Goal: Task Accomplishment & Management: Use online tool/utility

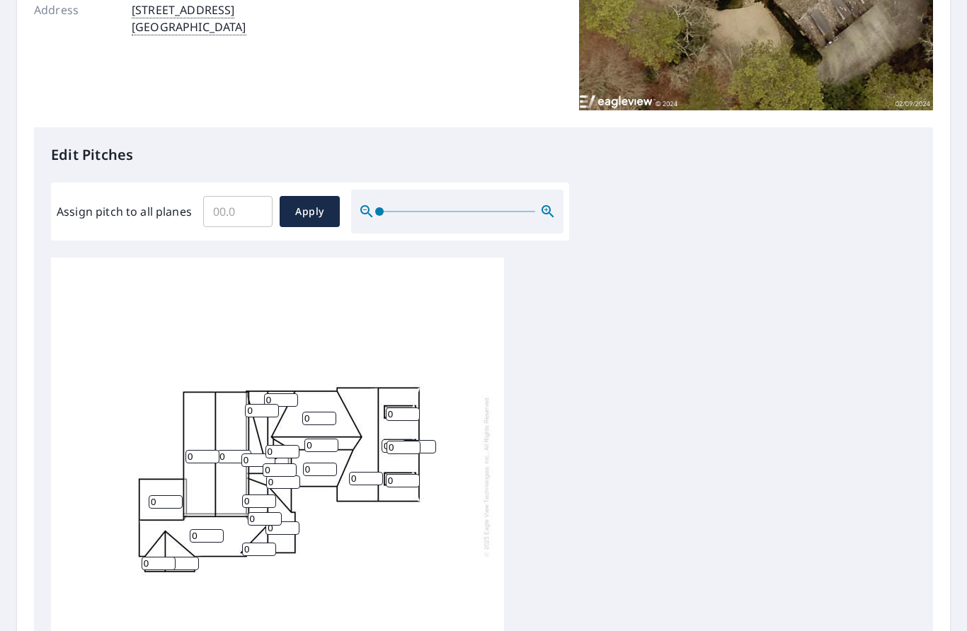
scroll to position [251, 0]
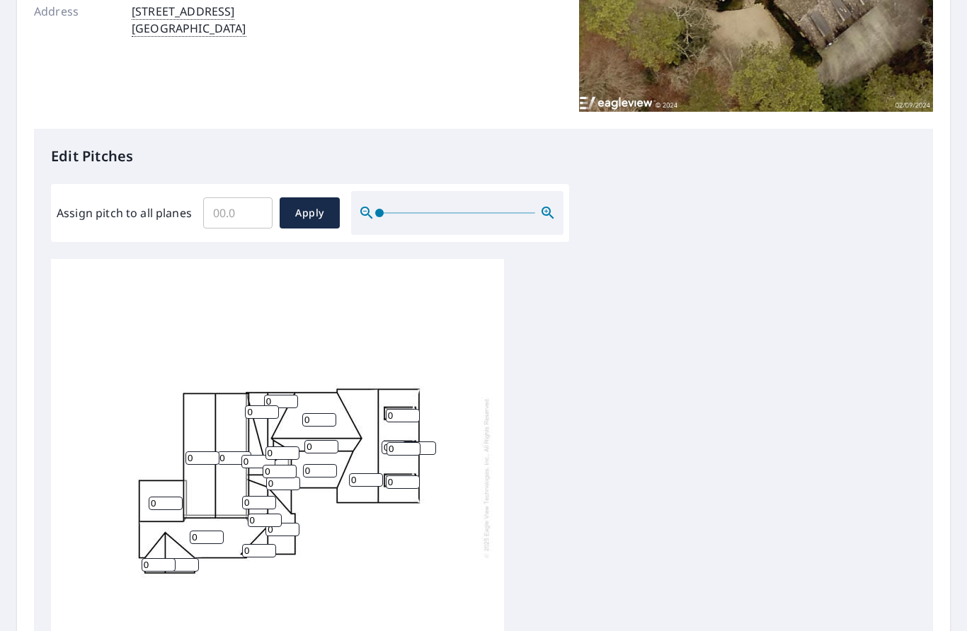
click at [240, 205] on input "Assign pitch to all planes" at bounding box center [237, 213] width 69 height 40
type input "9"
click at [321, 197] on button "Apply" at bounding box center [310, 212] width 60 height 31
type input "9"
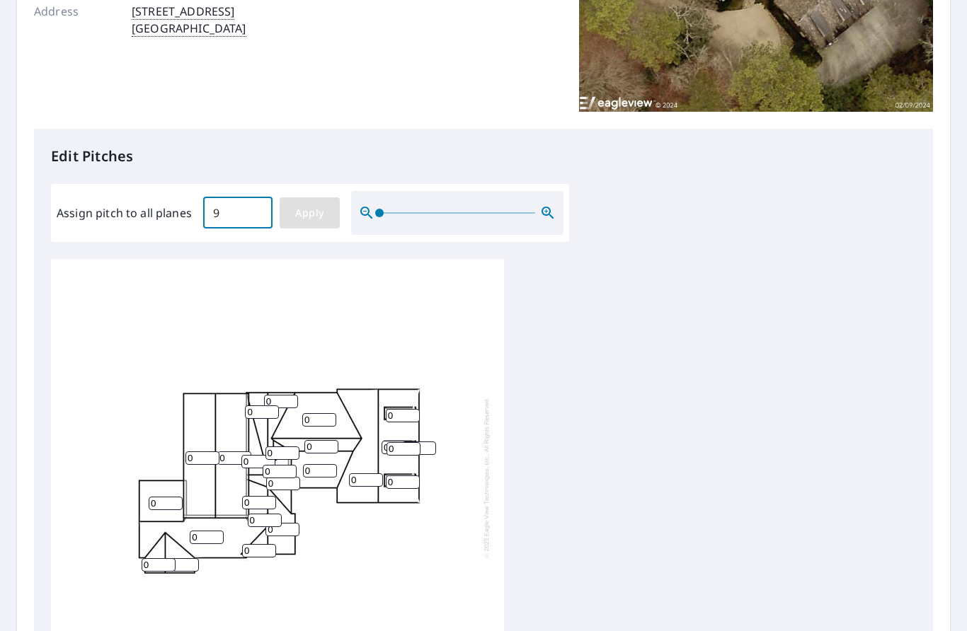
type input "9"
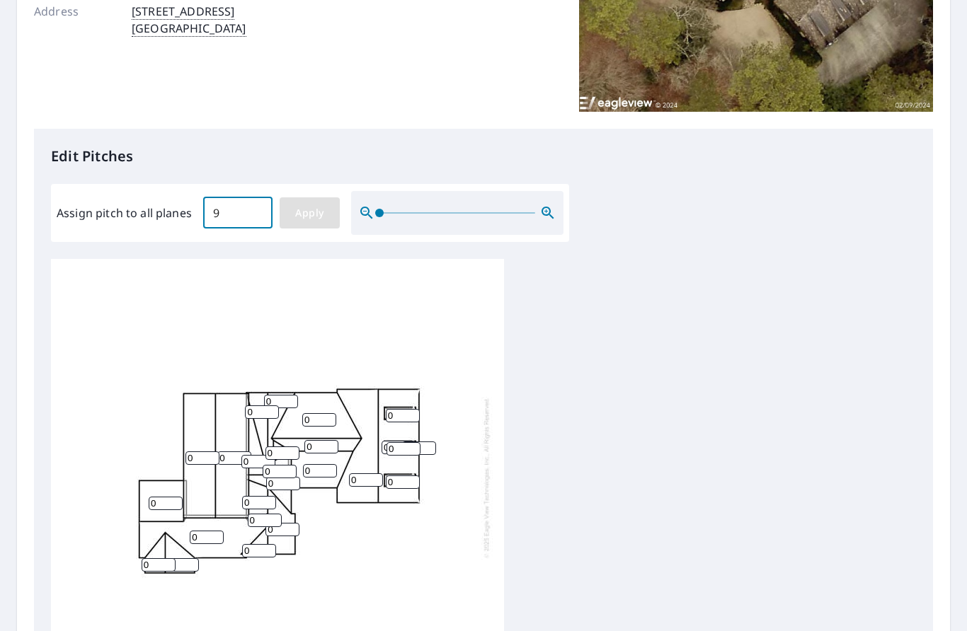
type input "9"
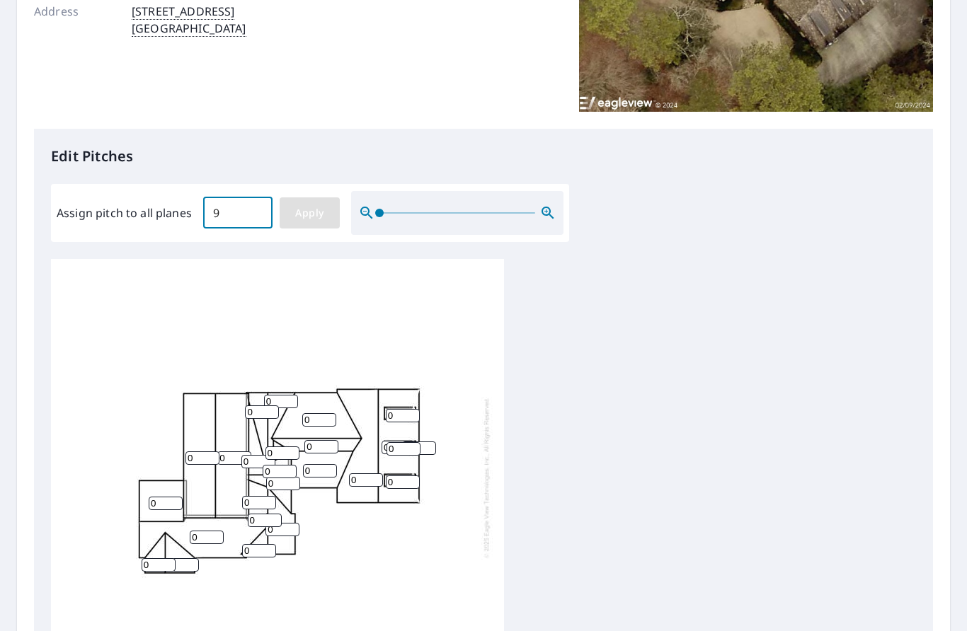
type input "9"
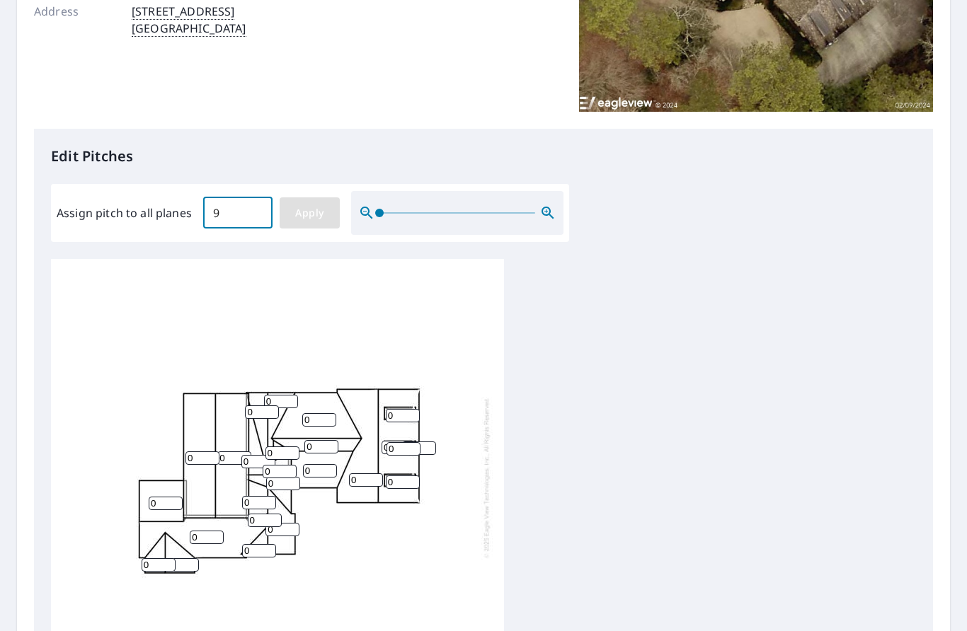
type input "9"
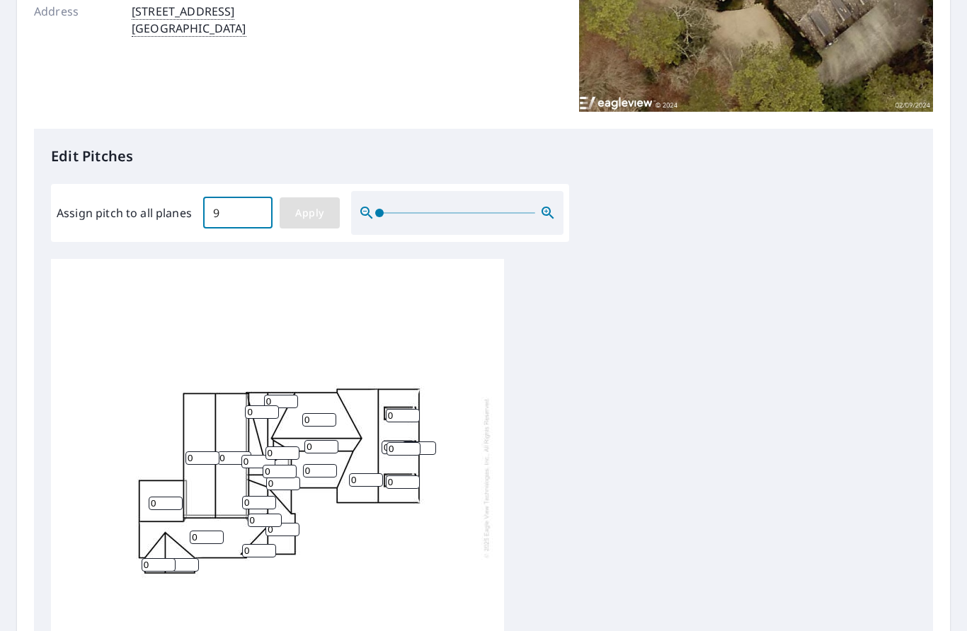
type input "9"
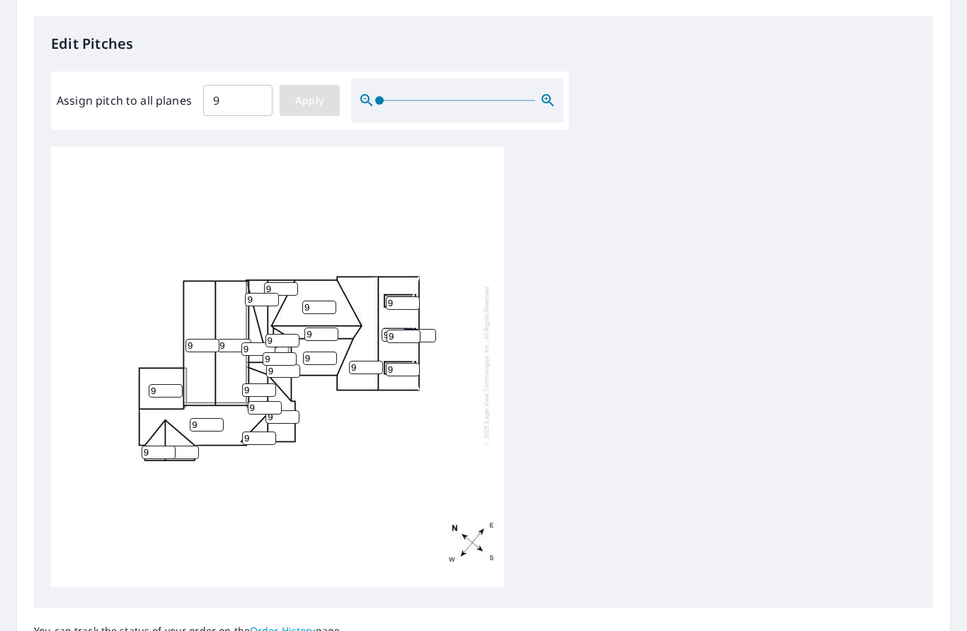
scroll to position [365, 0]
click at [332, 351] on input "9" at bounding box center [320, 357] width 34 height 13
click at [562, 83] on div at bounding box center [457, 100] width 212 height 44
click at [547, 101] on icon "button" at bounding box center [547, 99] width 17 height 17
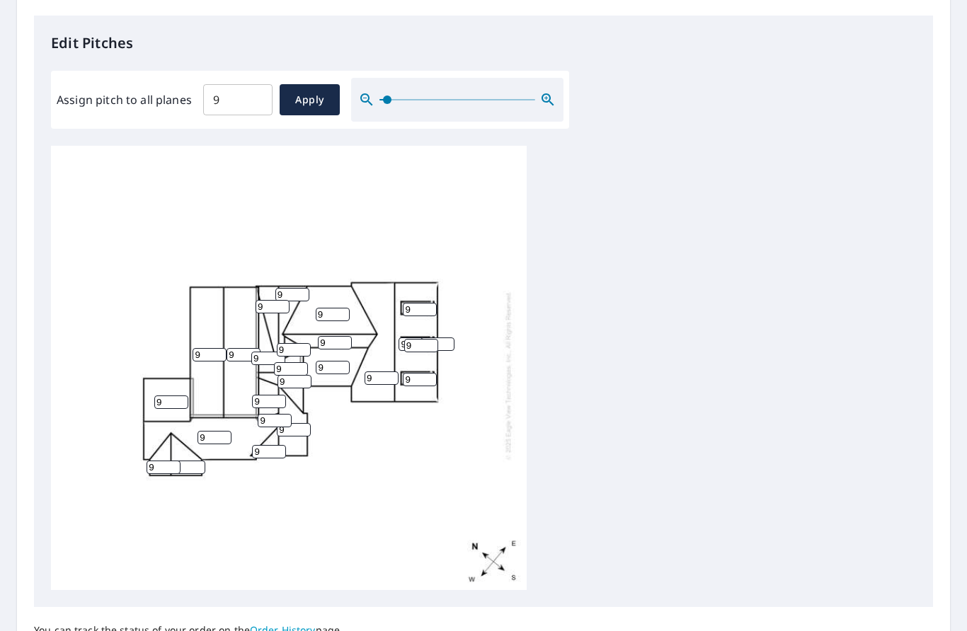
click at [554, 91] on icon "button" at bounding box center [547, 99] width 17 height 17
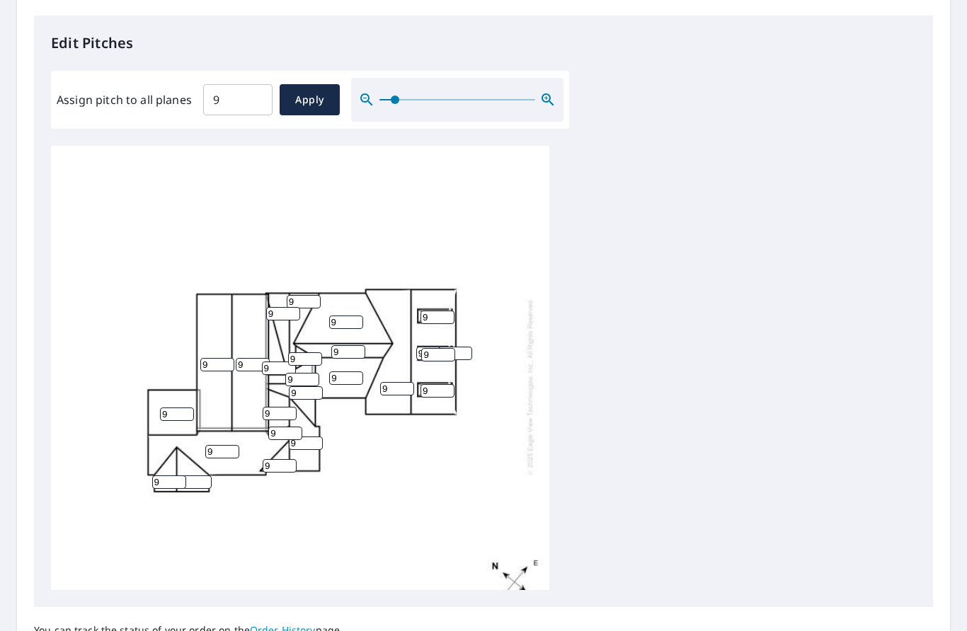
click at [551, 99] on icon "button" at bounding box center [547, 99] width 17 height 17
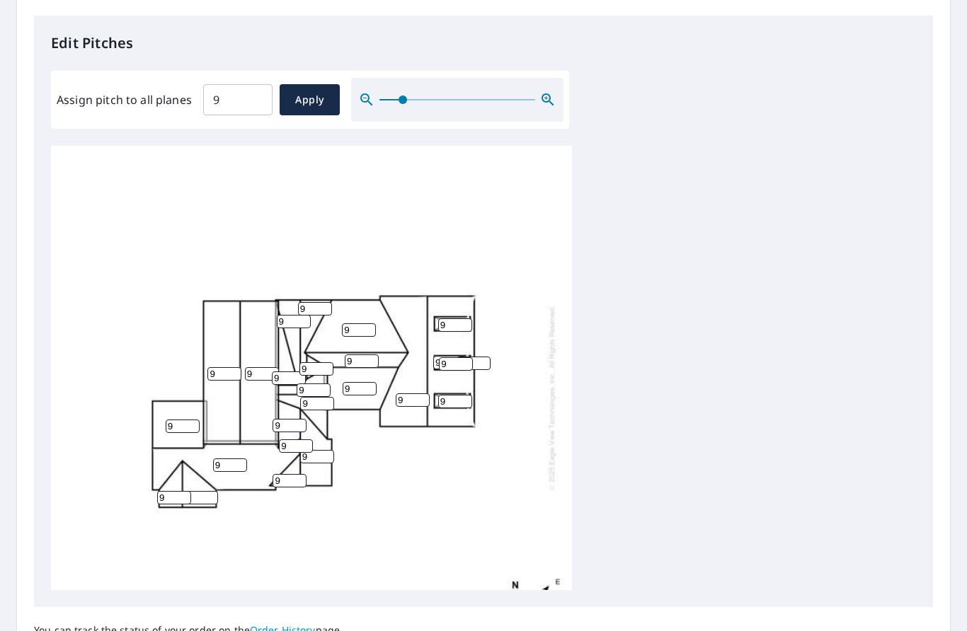
click at [543, 108] on div at bounding box center [457, 100] width 212 height 44
click at [546, 96] on icon "button" at bounding box center [546, 98] width 4 height 4
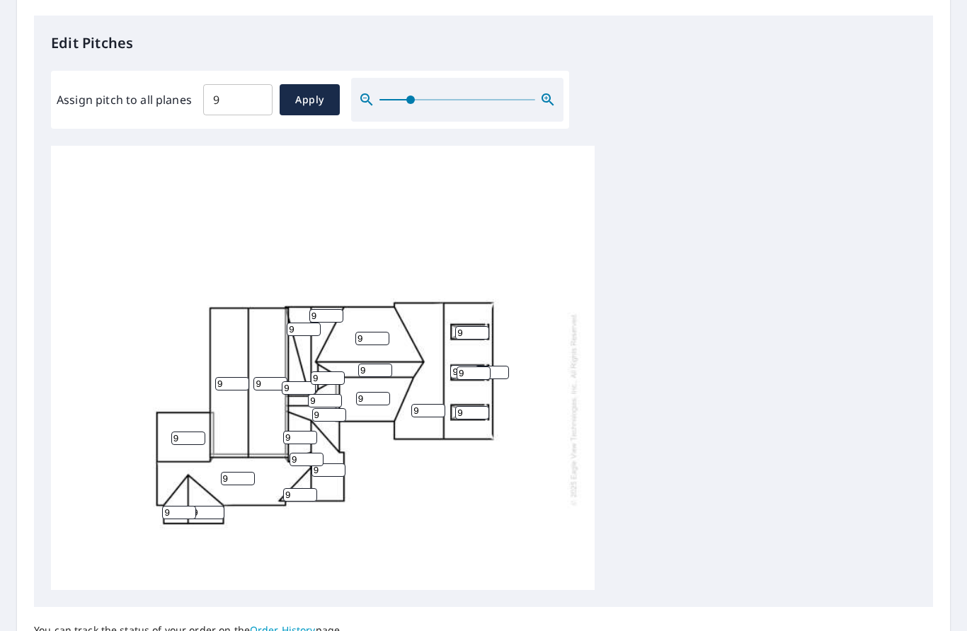
click at [546, 91] on icon "button" at bounding box center [547, 99] width 17 height 17
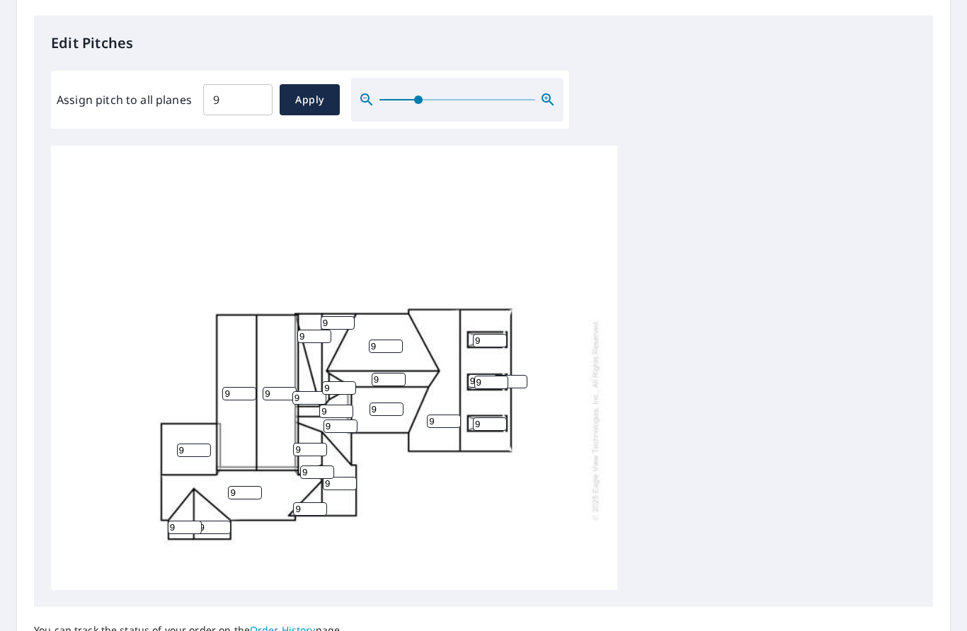
click at [549, 91] on icon "button" at bounding box center [547, 99] width 17 height 17
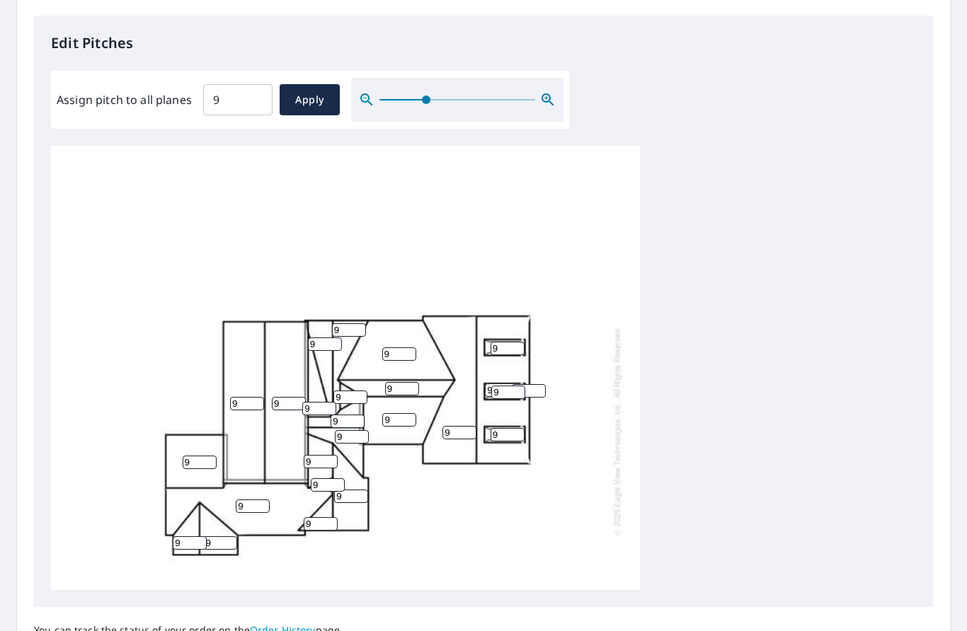
click at [547, 81] on div at bounding box center [457, 100] width 212 height 44
click at [551, 91] on icon "button" at bounding box center [547, 99] width 17 height 17
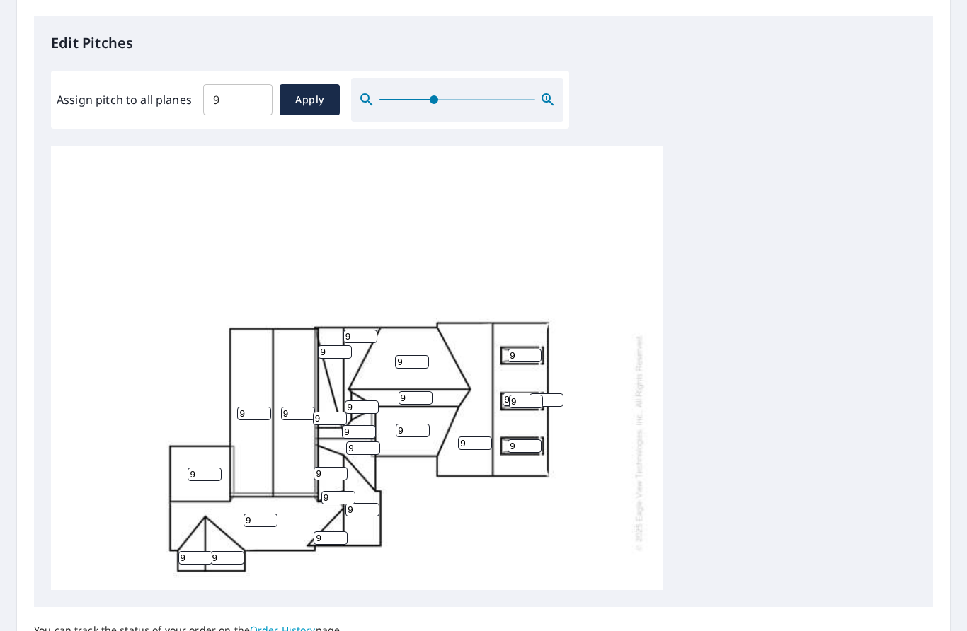
click at [548, 83] on div at bounding box center [457, 100] width 212 height 44
click at [546, 91] on icon "button" at bounding box center [547, 99] width 17 height 17
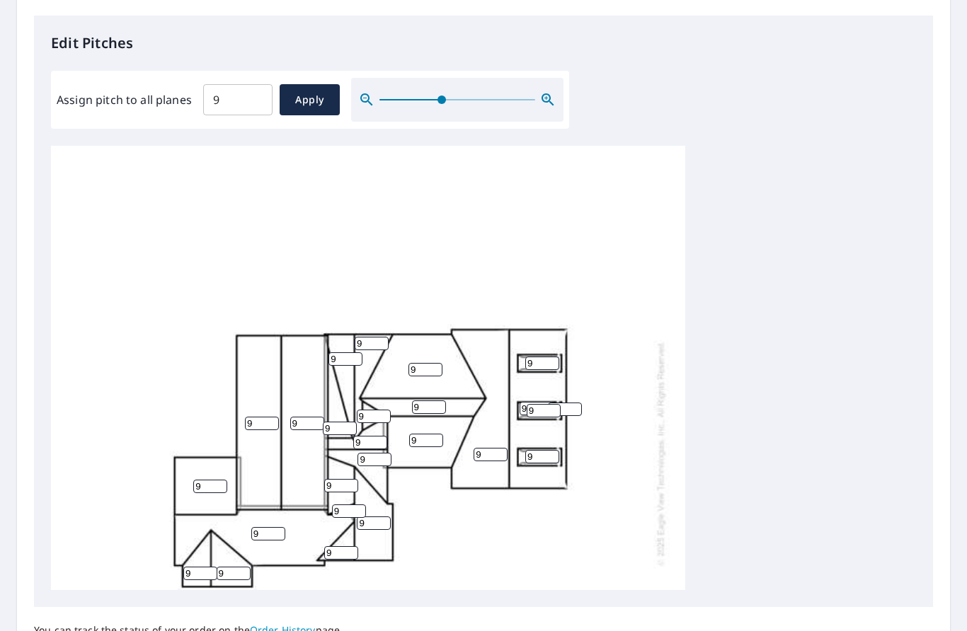
click at [544, 82] on div at bounding box center [457, 100] width 212 height 44
click at [540, 91] on icon "button" at bounding box center [547, 99] width 17 height 17
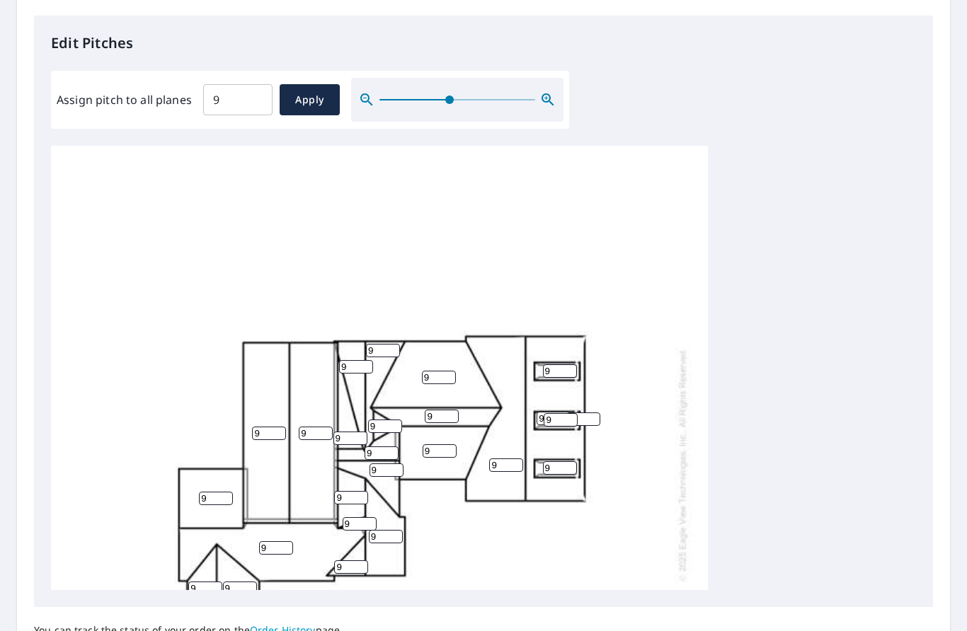
click at [539, 91] on icon "button" at bounding box center [547, 99] width 17 height 17
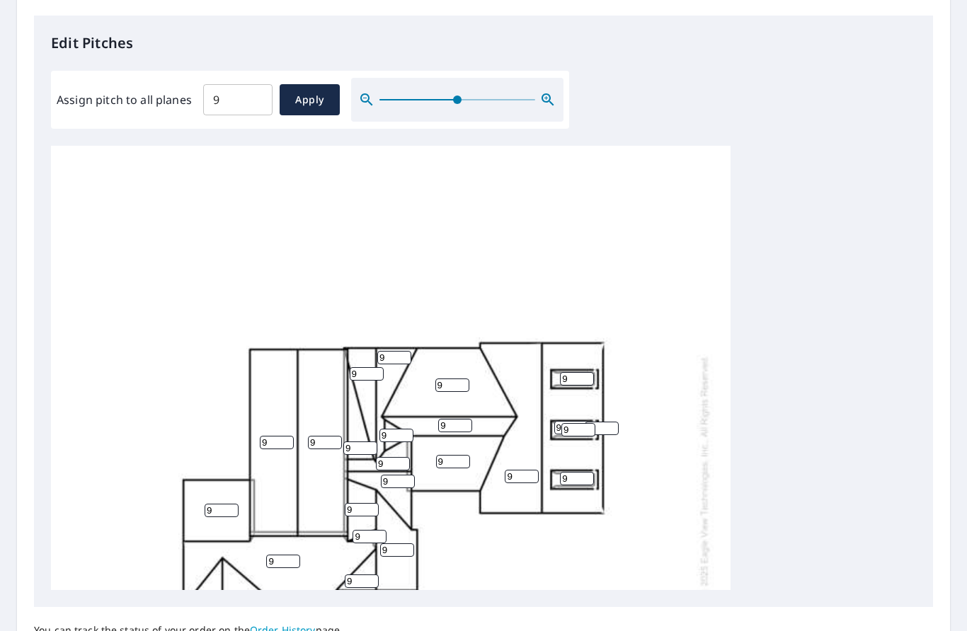
scroll to position [372, 0]
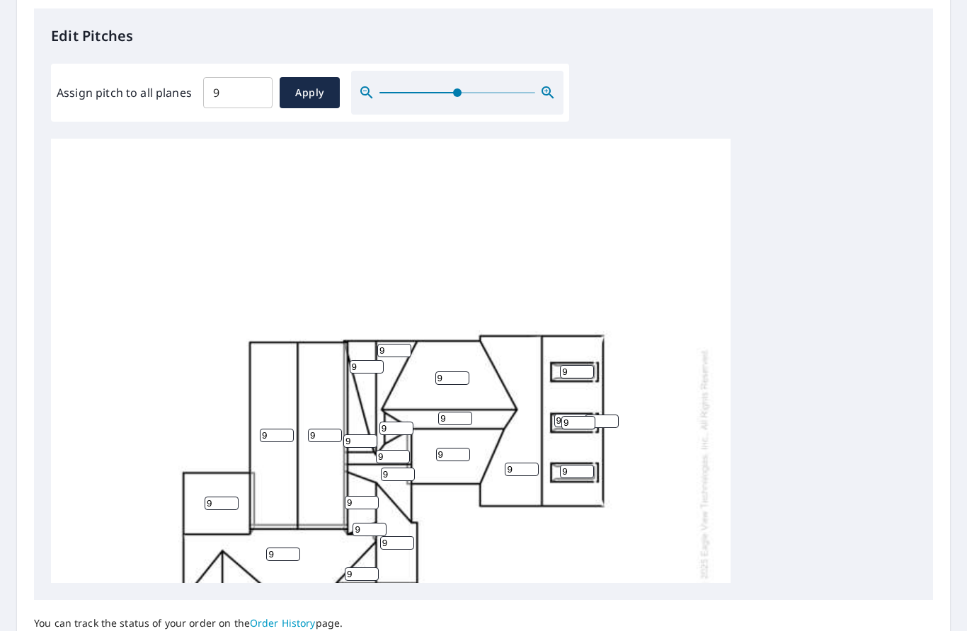
click at [537, 95] on div at bounding box center [457, 93] width 212 height 44
click at [529, 97] on div at bounding box center [457, 93] width 212 height 44
click at [529, 96] on div at bounding box center [457, 93] width 212 height 44
click at [541, 93] on icon "button" at bounding box center [547, 92] width 17 height 17
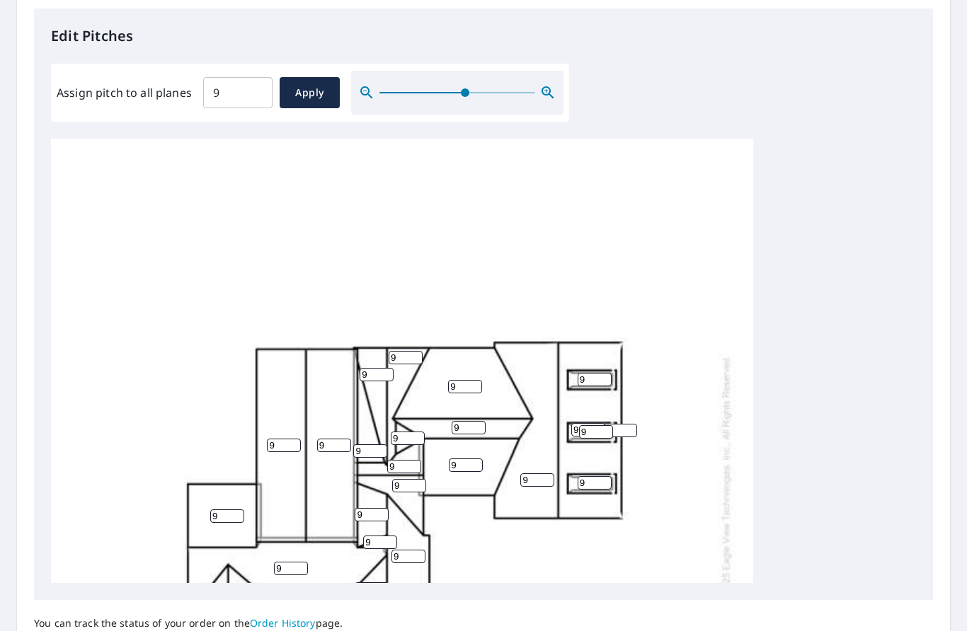
click at [545, 98] on div at bounding box center [457, 93] width 212 height 44
click at [539, 87] on icon "button" at bounding box center [547, 92] width 17 height 17
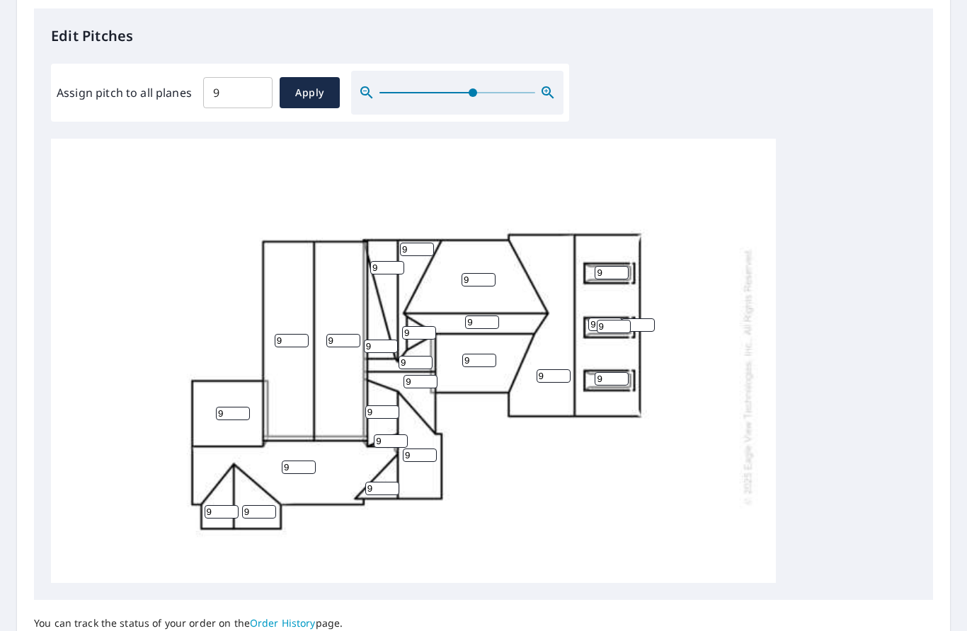
scroll to position [119, 0]
click at [481, 353] on input "9" at bounding box center [479, 359] width 34 height 13
type input "5"
click at [557, 369] on input "9" at bounding box center [554, 375] width 34 height 13
type input "10"
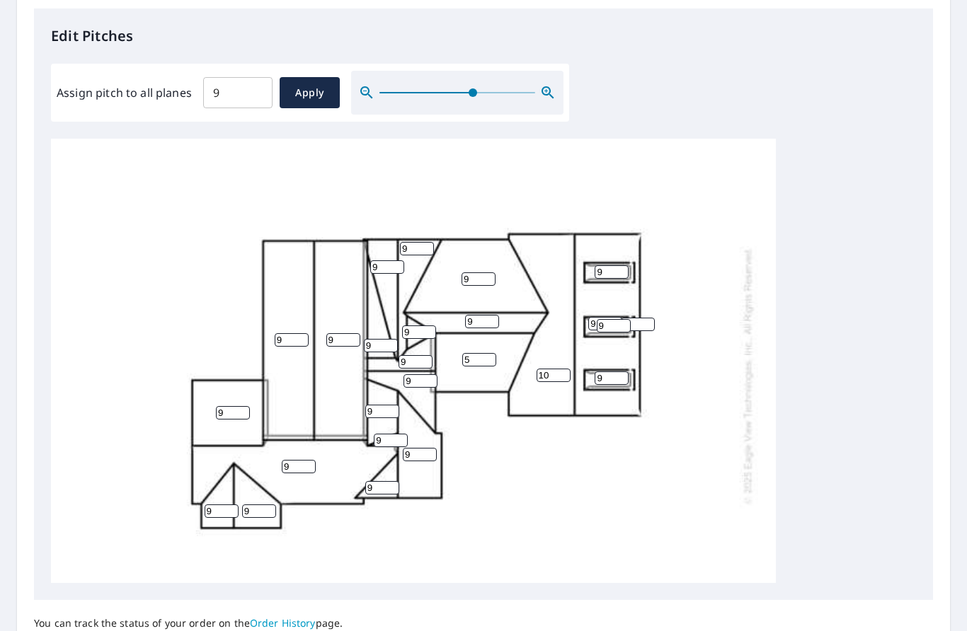
click at [624, 372] on input "9" at bounding box center [612, 378] width 34 height 13
type input "4"
click at [617, 321] on input "9" at bounding box center [614, 325] width 34 height 13
type input "4"
click at [645, 318] on input "9" at bounding box center [638, 324] width 34 height 13
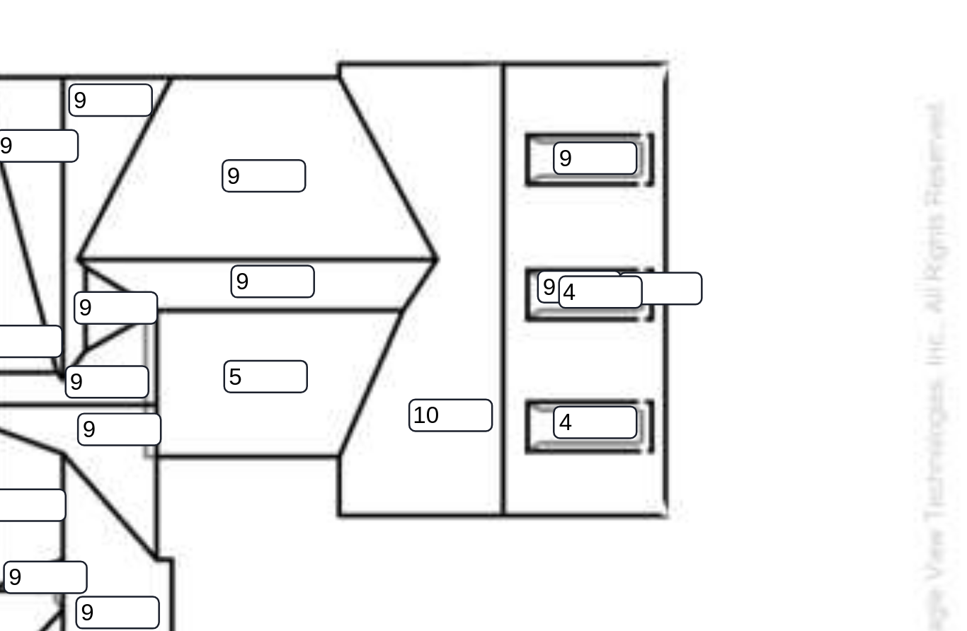
scroll to position [162, 0]
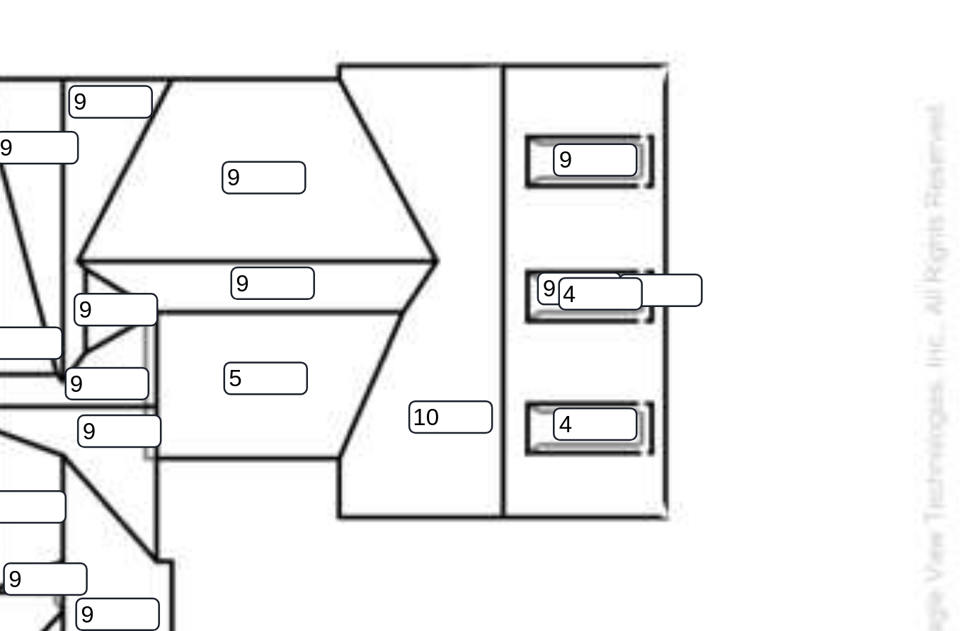
click at [595, 222] on input "9" at bounding box center [612, 228] width 34 height 13
type input "4"
click at [621, 275] on input "9" at bounding box center [638, 281] width 34 height 13
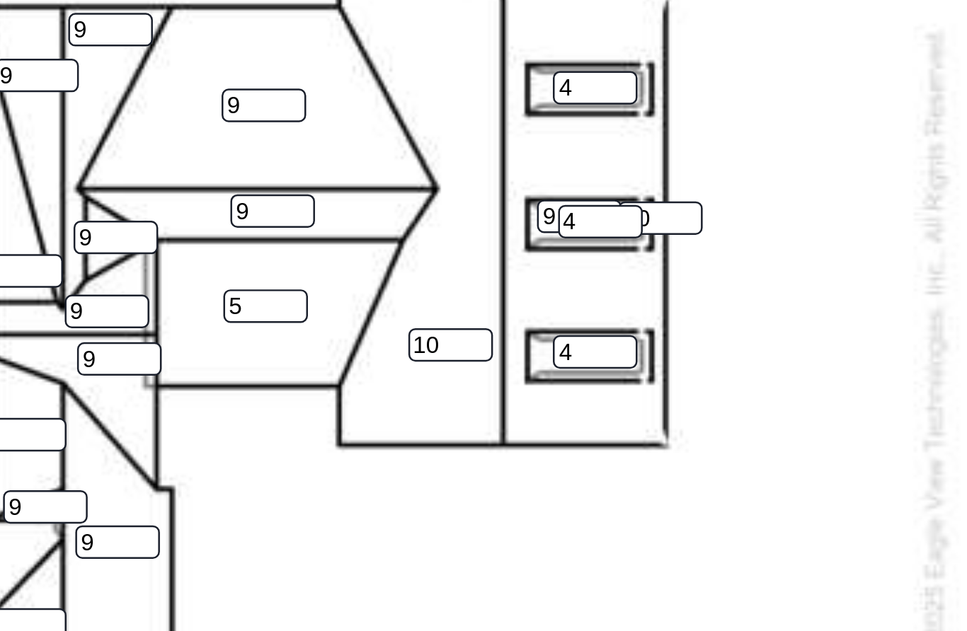
scroll to position [192, 0]
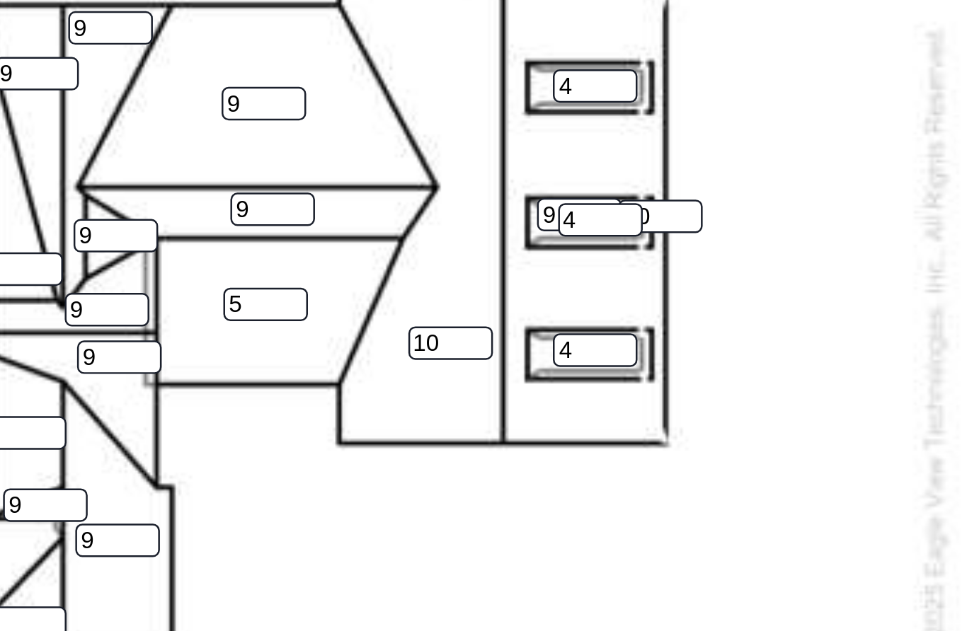
type input "10"
click at [311, 153] on div "9 9 9 10 9 9 5 9 9 9 9 9 9 9 9 9 9 10 9 4 4 4 9 9 9" at bounding box center [413, 302] width 725 height 711
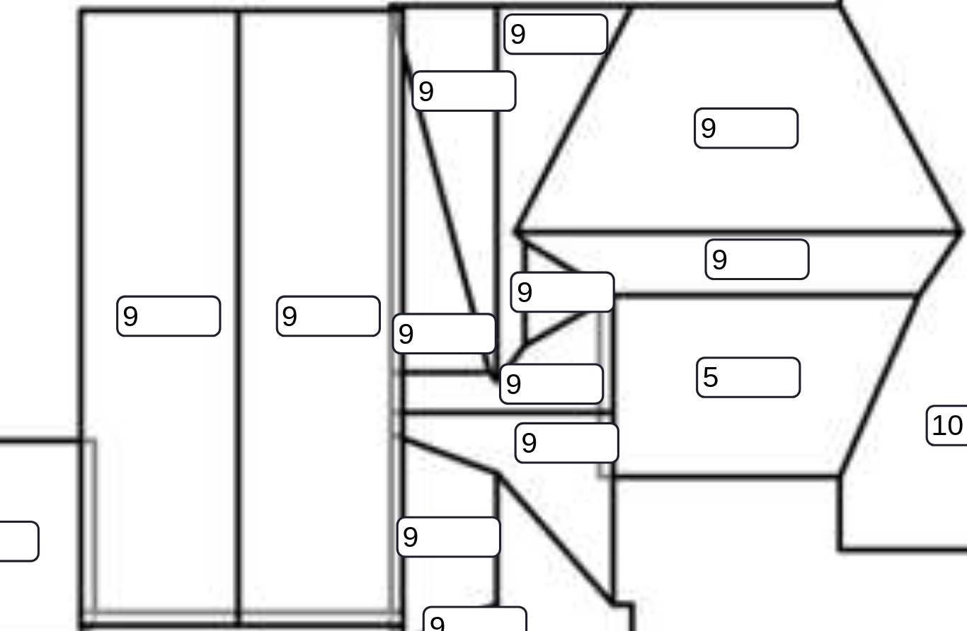
scroll to position [169, 0]
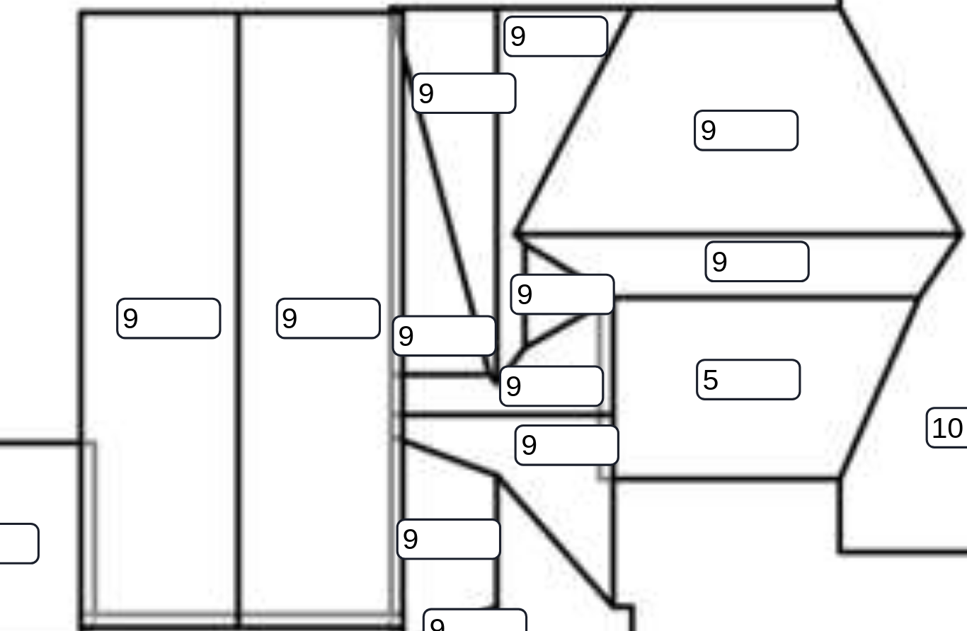
click at [402, 275] on input "9" at bounding box center [419, 281] width 34 height 13
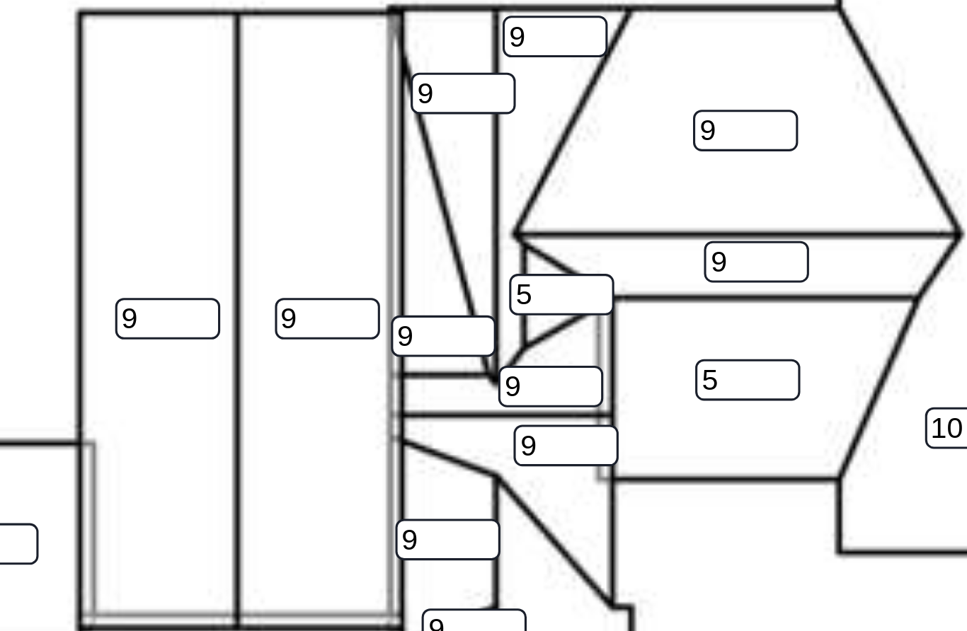
type input "5"
click at [364, 289] on input "9" at bounding box center [381, 295] width 34 height 13
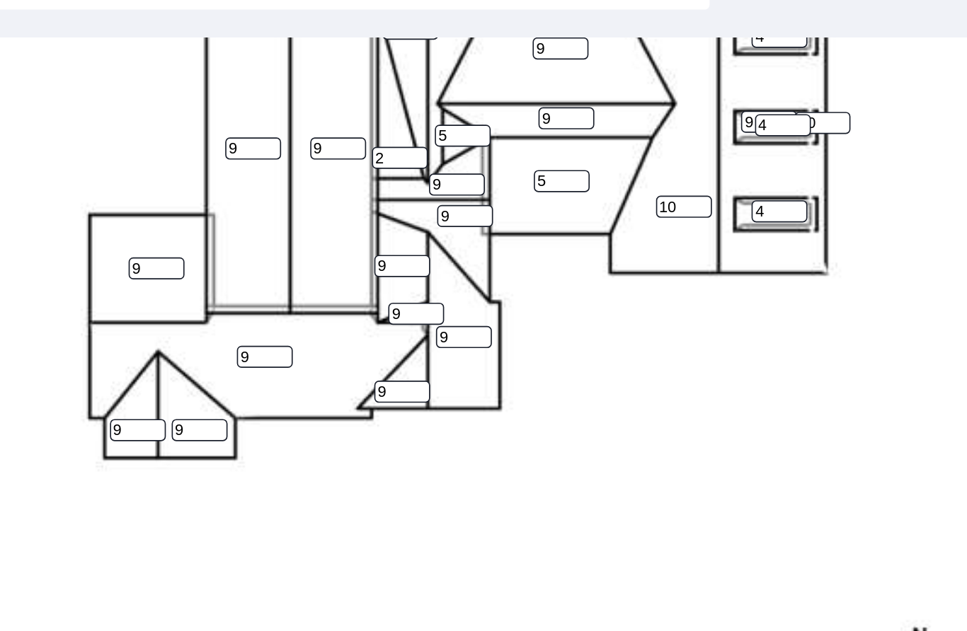
scroll to position [248, 0]
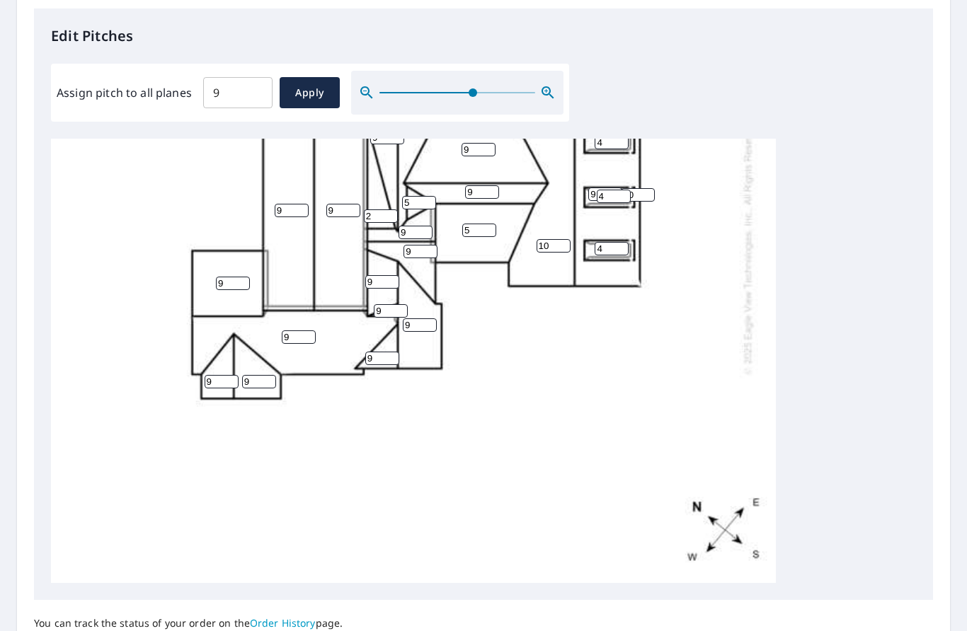
type input "2"
click at [735, 370] on div "9 9 9 10 9 9 5 9 9 9 9 9 9 9 9 2 9 10 9 4 4 4 9 5 9" at bounding box center [413, 245] width 725 height 711
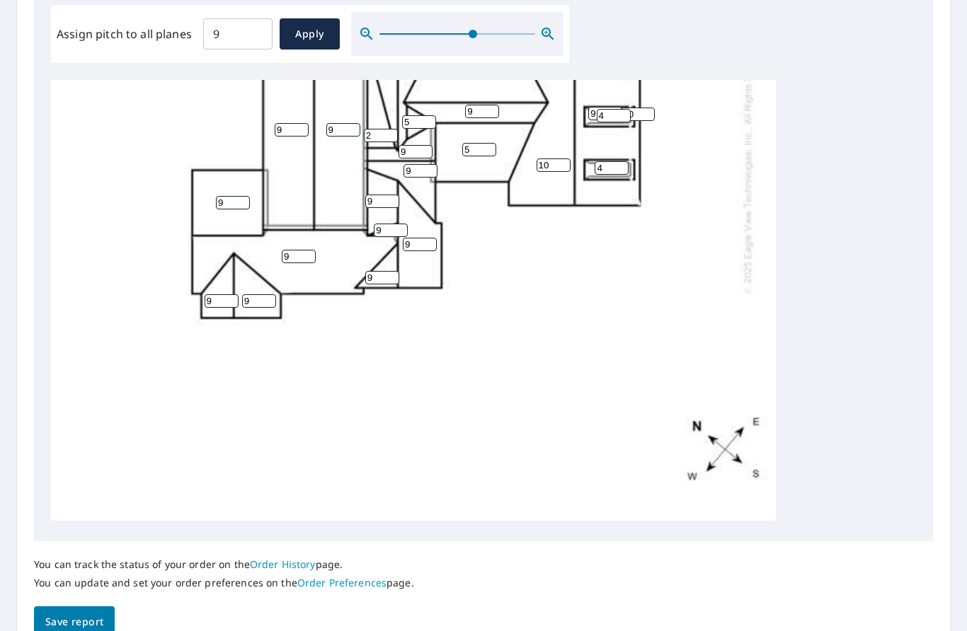
scroll to position [429, 0]
click at [95, 615] on span "Save report" at bounding box center [74, 624] width 58 height 18
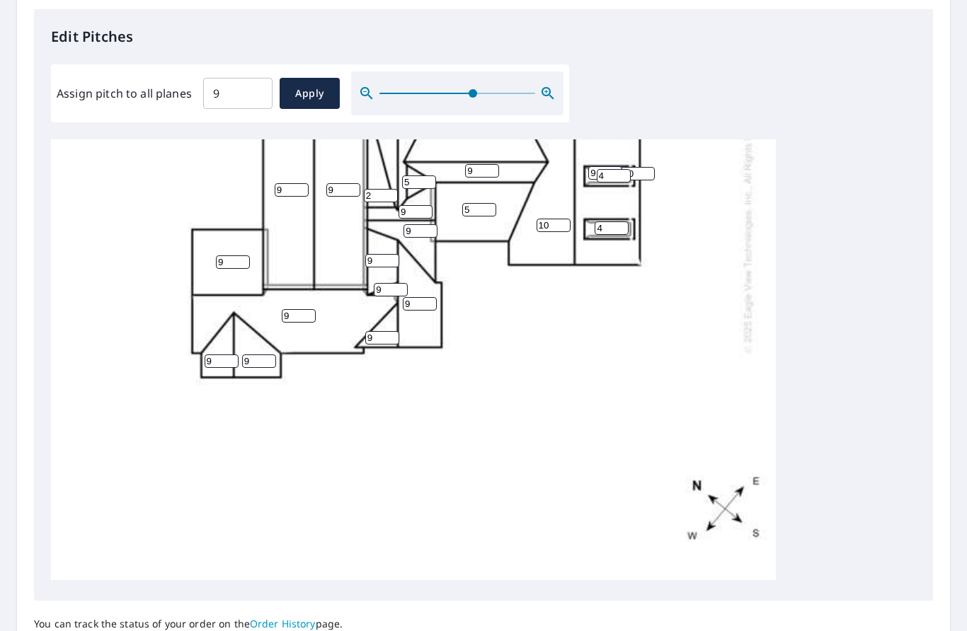
scroll to position [421, 0]
click at [389, 255] on input "9" at bounding box center [382, 261] width 34 height 13
type input "2"
click at [851, 341] on div "9 9 9 10 9 9 5 9 9 9 9 9 9 9 2 2 9 10 9 4 4 4 9 5 9" at bounding box center [483, 362] width 865 height 444
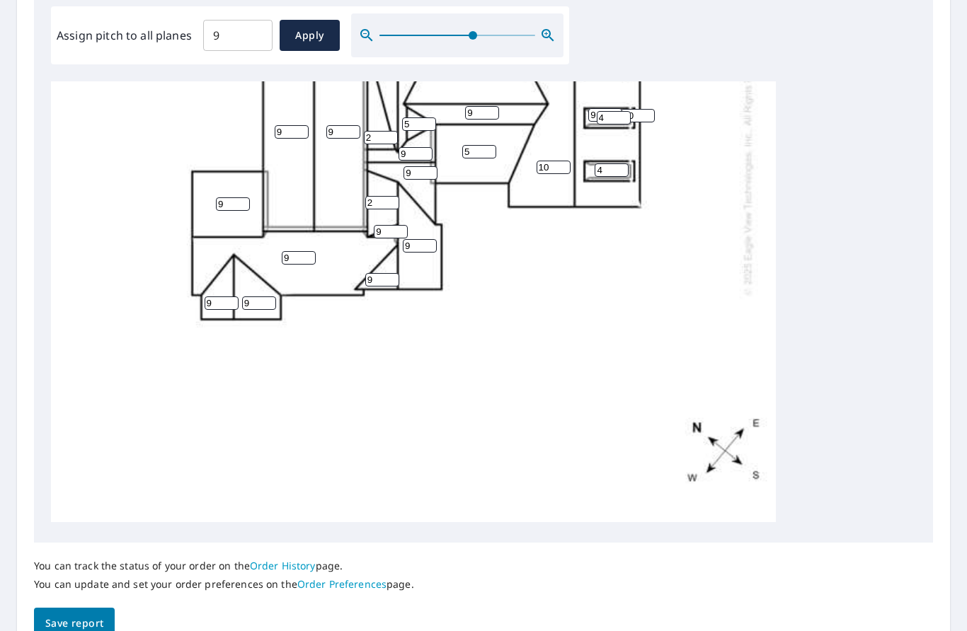
click at [93, 615] on span "Save report" at bounding box center [74, 624] width 58 height 18
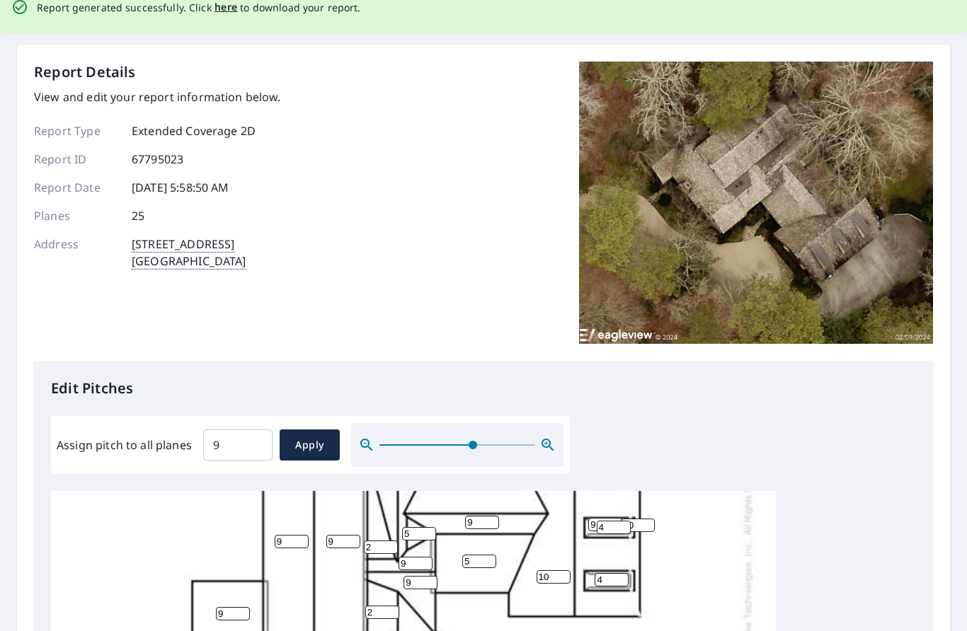
scroll to position [0, 0]
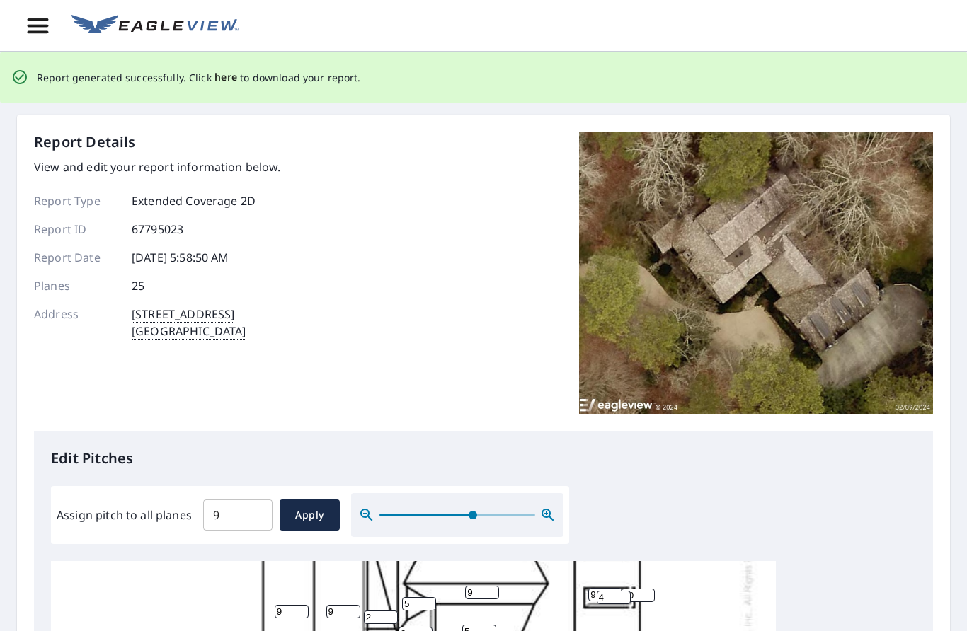
click at [226, 84] on span "here" at bounding box center [225, 78] width 23 height 18
click at [219, 82] on span "here" at bounding box center [225, 78] width 23 height 18
click at [228, 71] on span "here" at bounding box center [225, 78] width 23 height 18
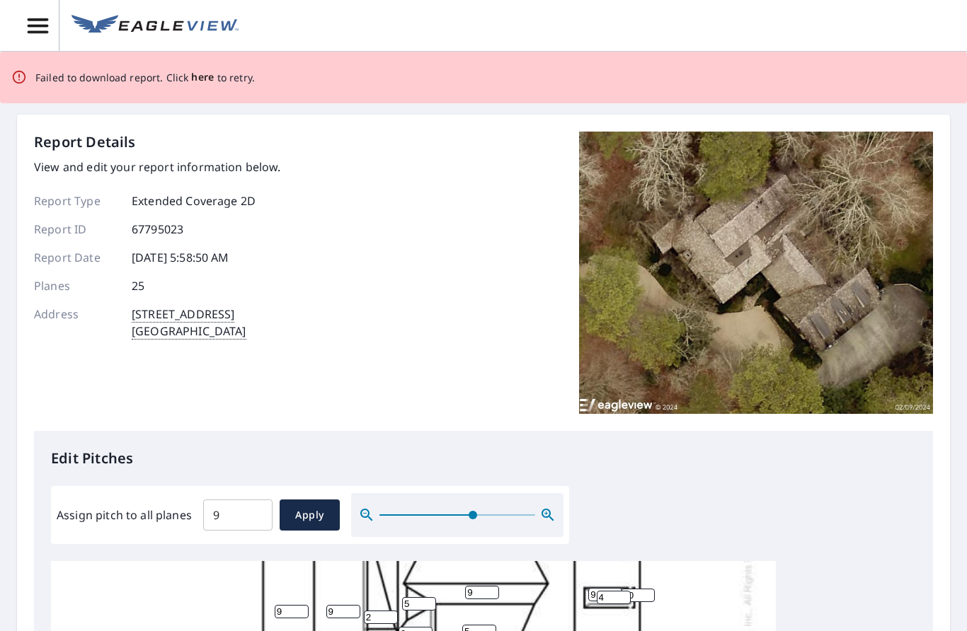
click at [205, 79] on span "here" at bounding box center [202, 78] width 23 height 18
